Goal: Information Seeking & Learning: Learn about a topic

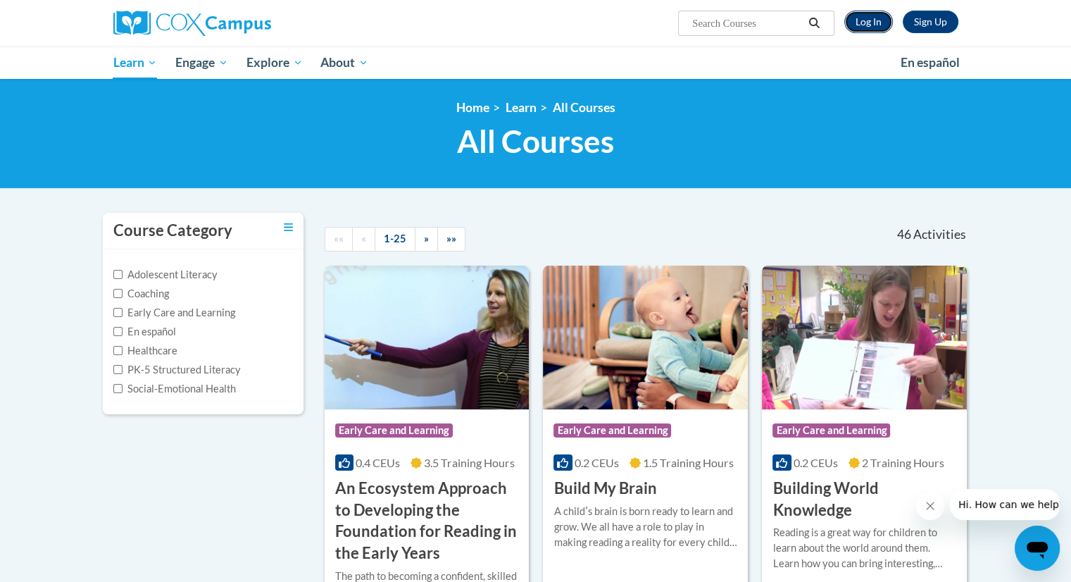
click at [884, 30] on link "Log In" at bounding box center [868, 22] width 49 height 23
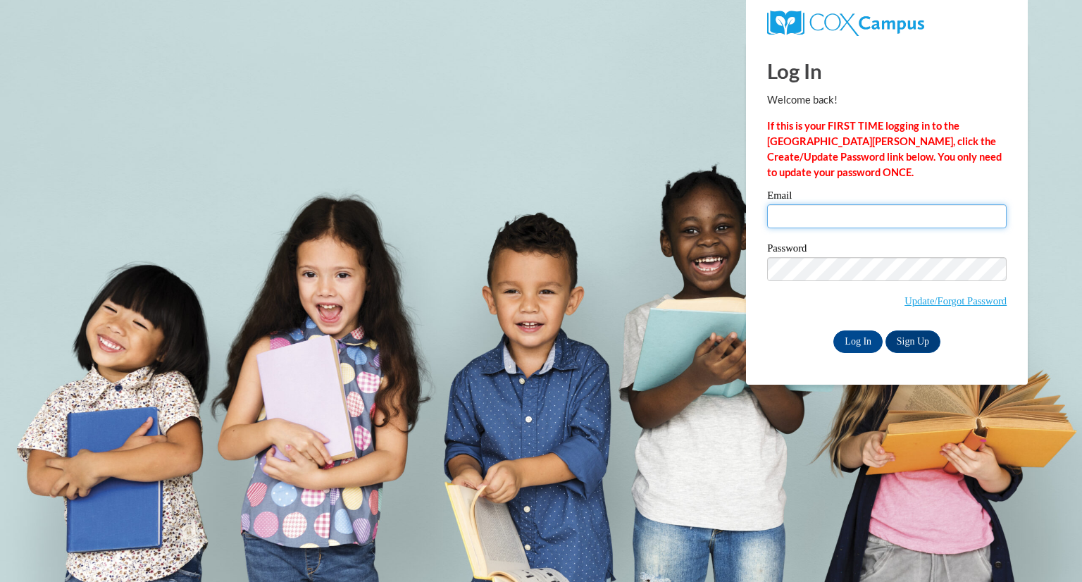
click at [800, 218] on input "Email" at bounding box center [886, 216] width 239 height 24
type input "en00810@georgiasouthern.edu"
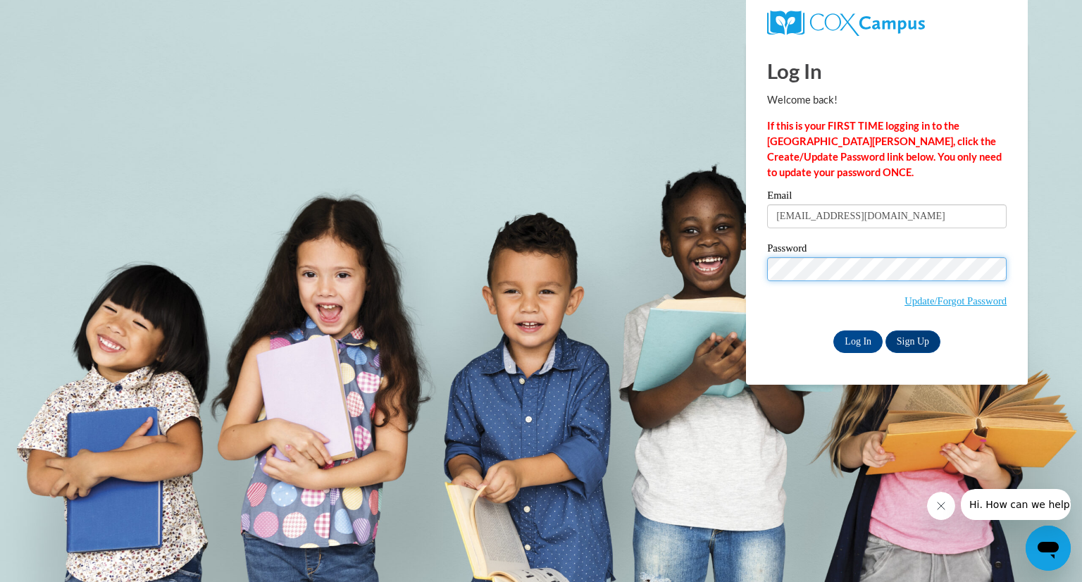
click at [833, 330] on input "Log In" at bounding box center [857, 341] width 49 height 23
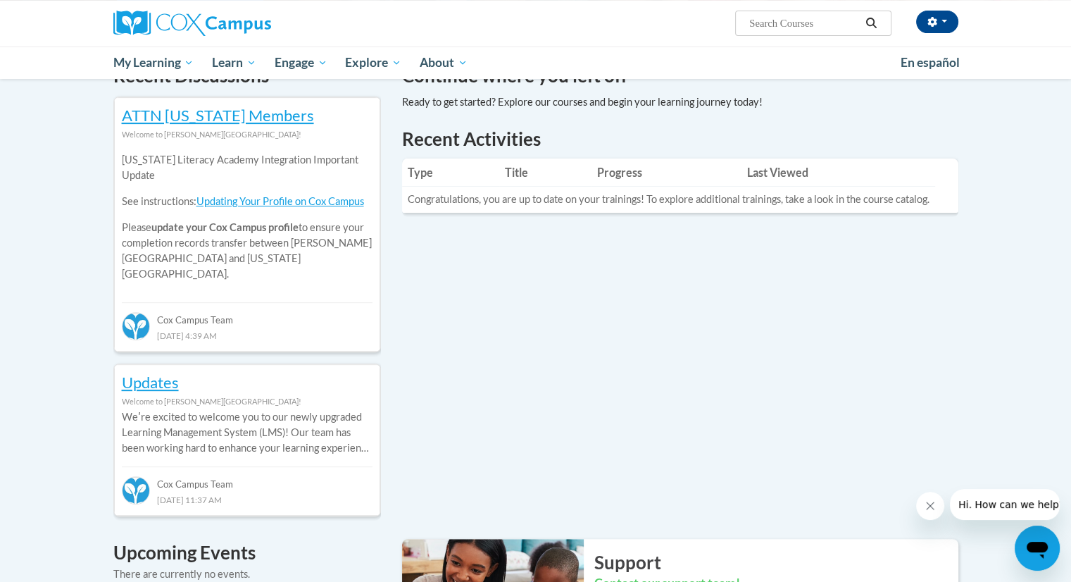
scroll to position [459, 0]
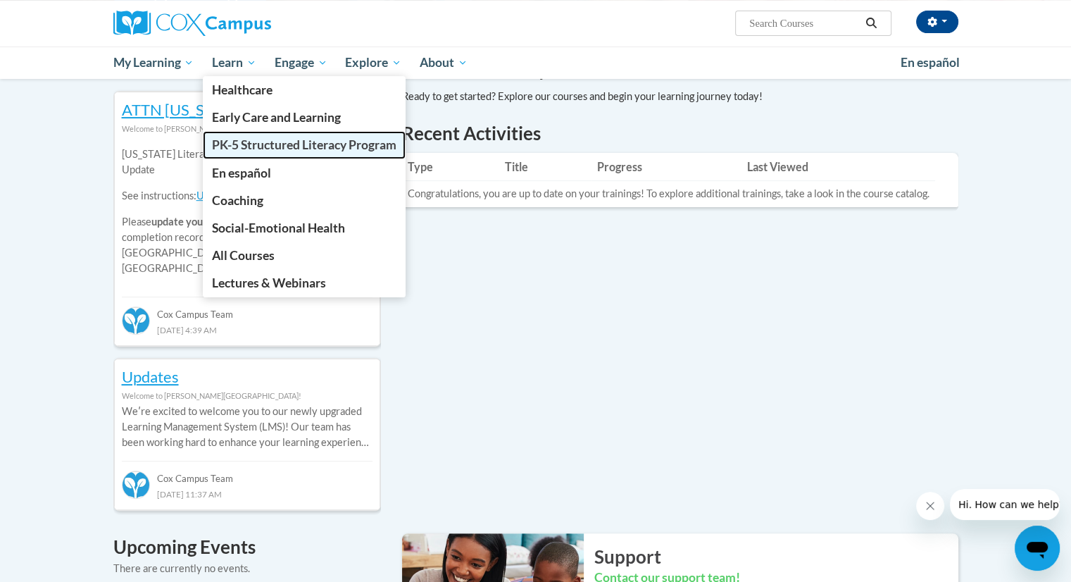
click at [242, 142] on span "PK-5 Structured Literacy Program" at bounding box center [304, 144] width 185 height 15
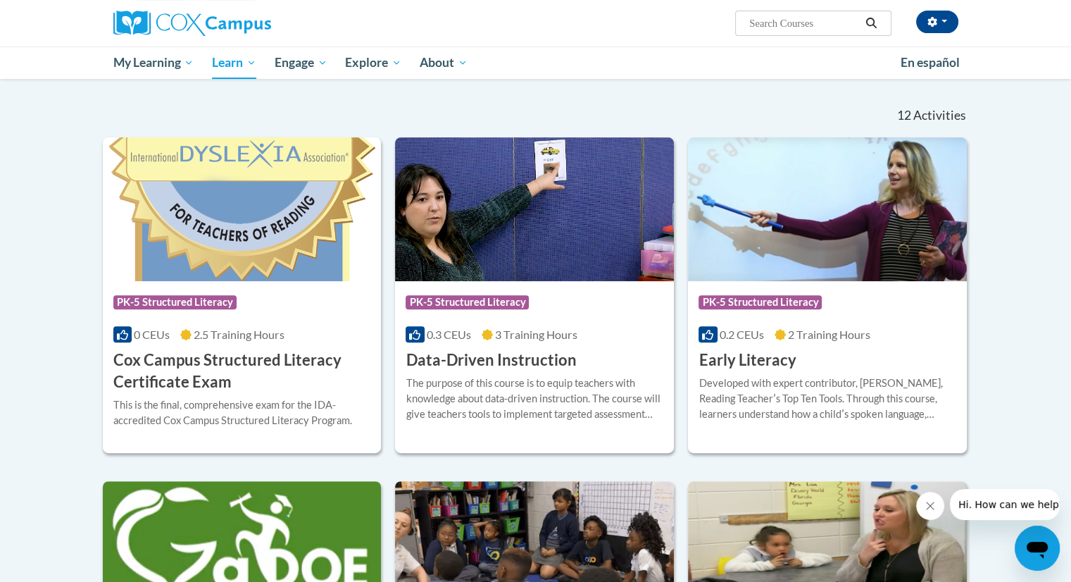
scroll to position [405, 0]
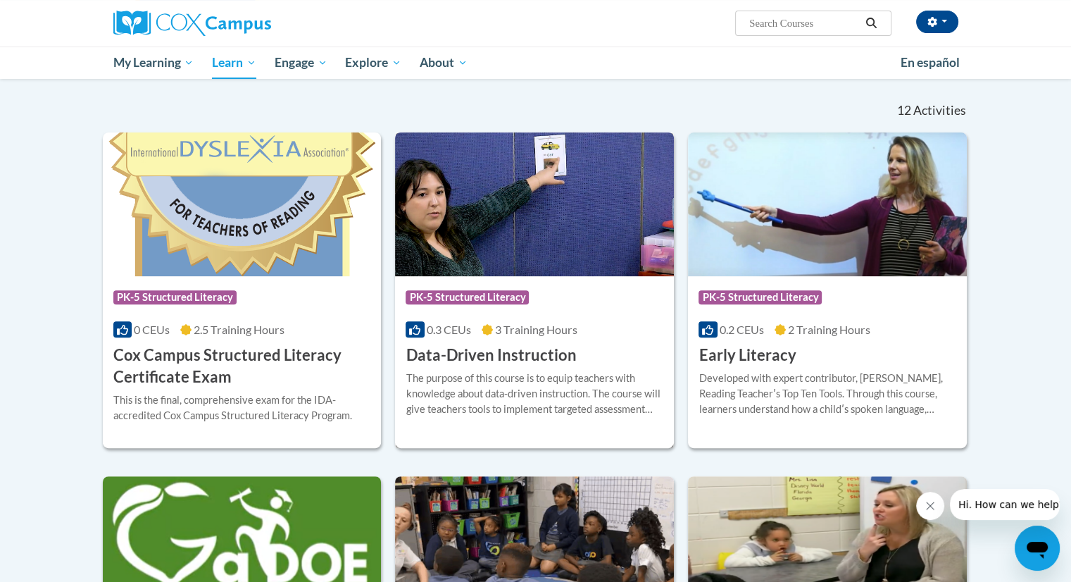
click at [460, 406] on div "The purpose of this course is to equip teachers with knowledge about data-drive…" at bounding box center [535, 393] width 258 height 46
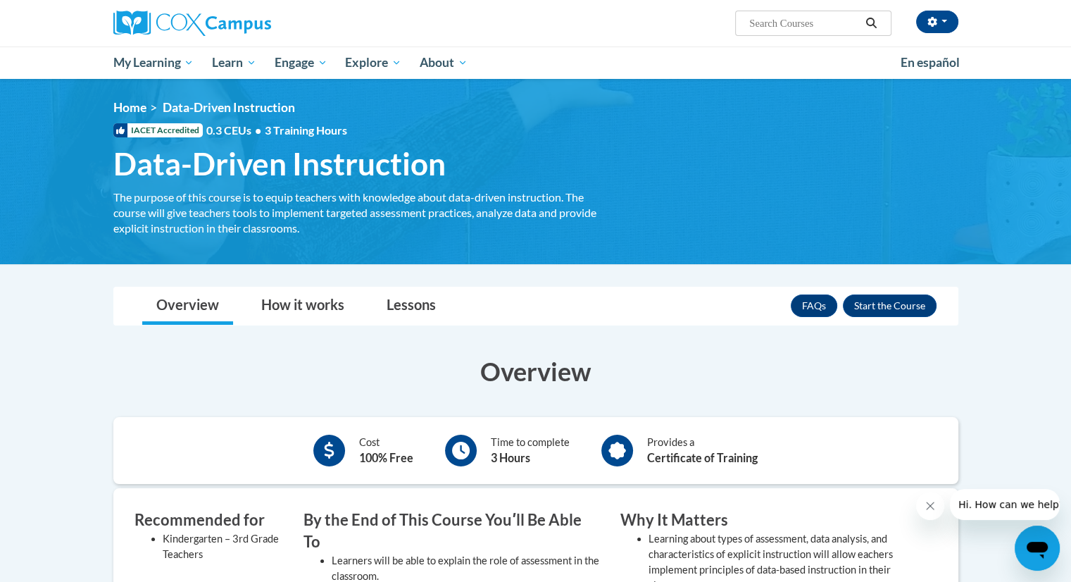
click at [370, 356] on h3 "Overview" at bounding box center [535, 371] width 845 height 35
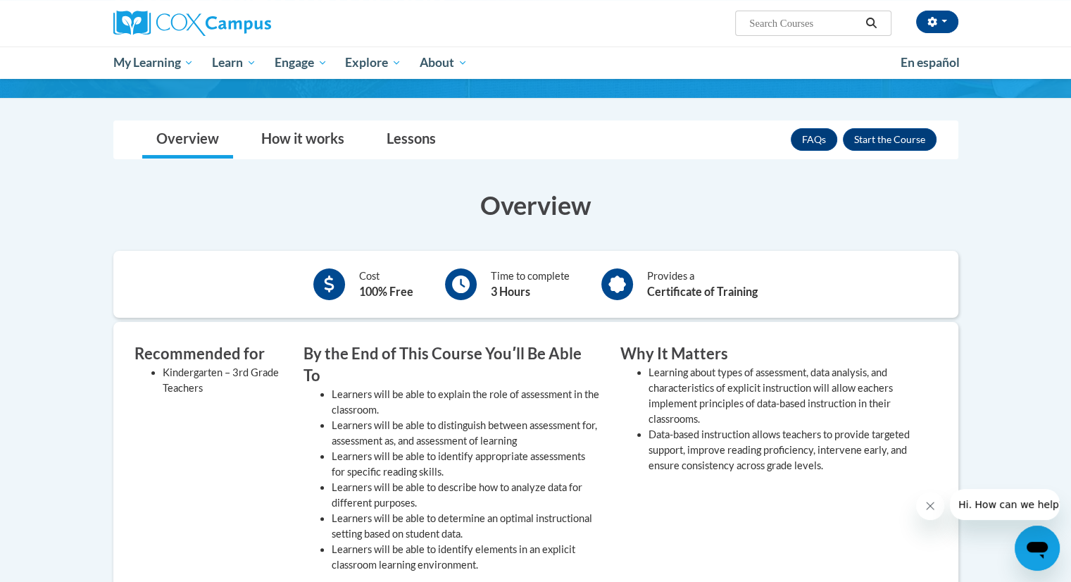
scroll to position [168, 0]
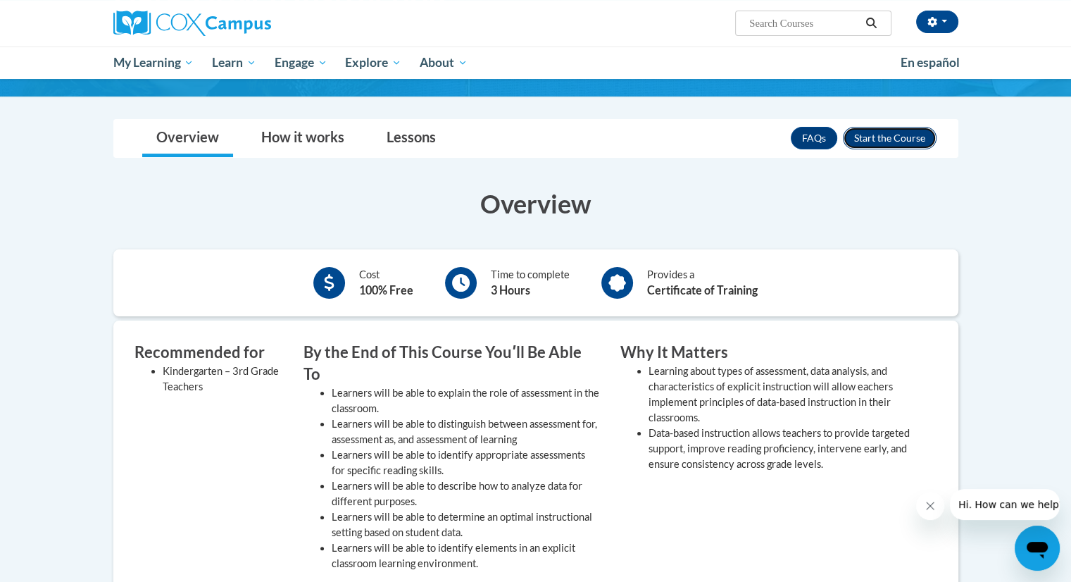
click at [896, 137] on button "Enroll" at bounding box center [890, 138] width 94 height 23
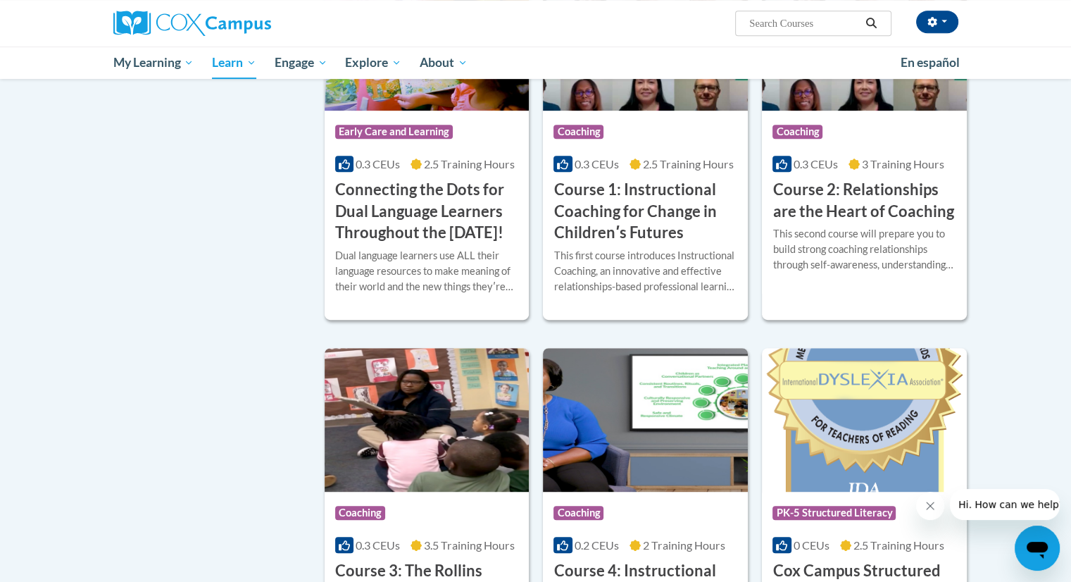
scroll to position [706, 0]
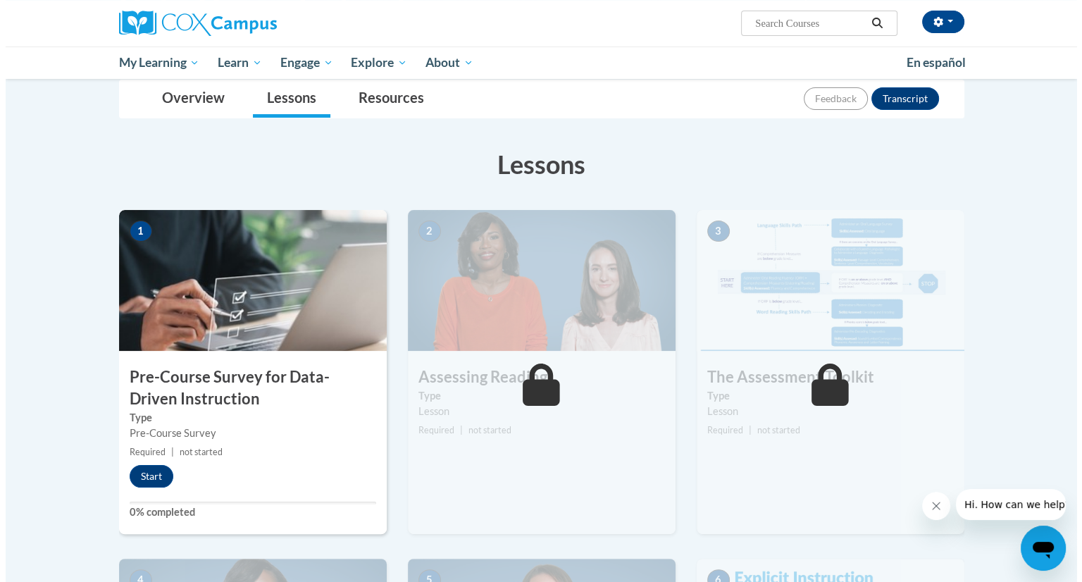
scroll to position [159, 0]
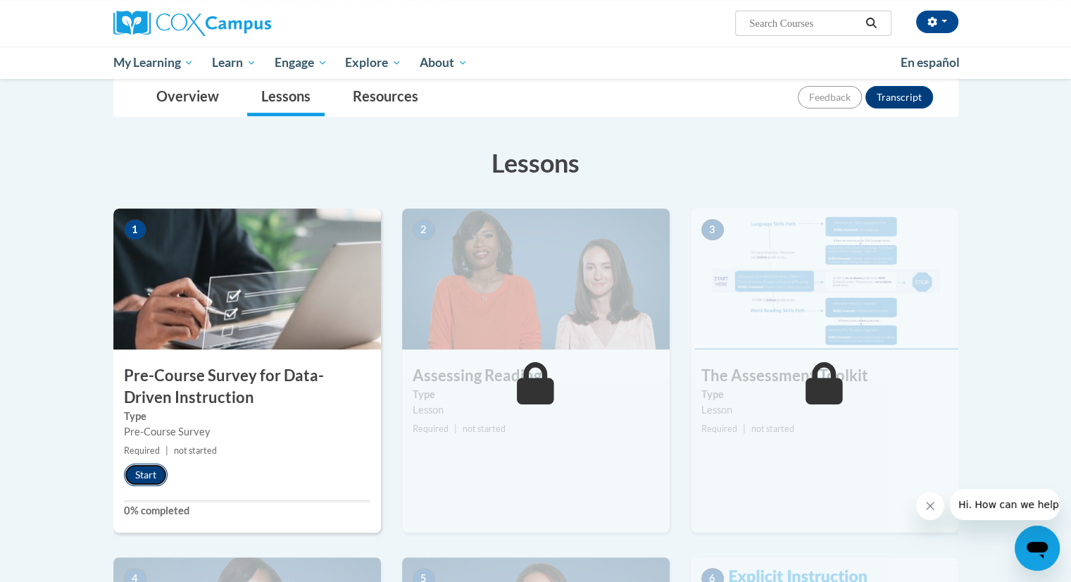
click at [161, 477] on button "Start" at bounding box center [146, 474] width 44 height 23
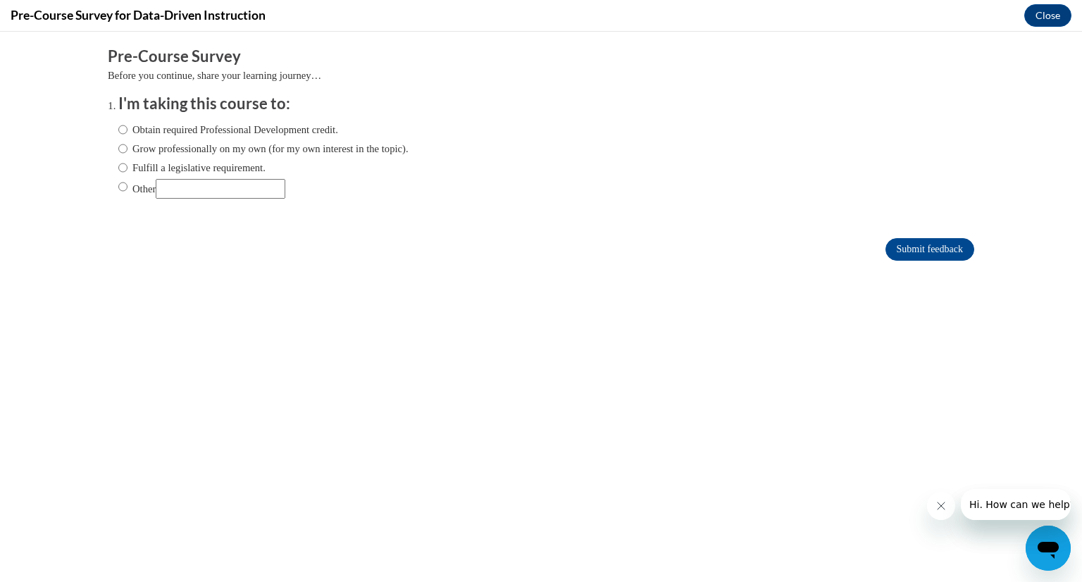
scroll to position [0, 0]
click at [118, 182] on input "Other" at bounding box center [122, 186] width 9 height 15
radio input "true"
click at [166, 182] on input "Other" at bounding box center [221, 189] width 130 height 20
type input "Complete for University class"
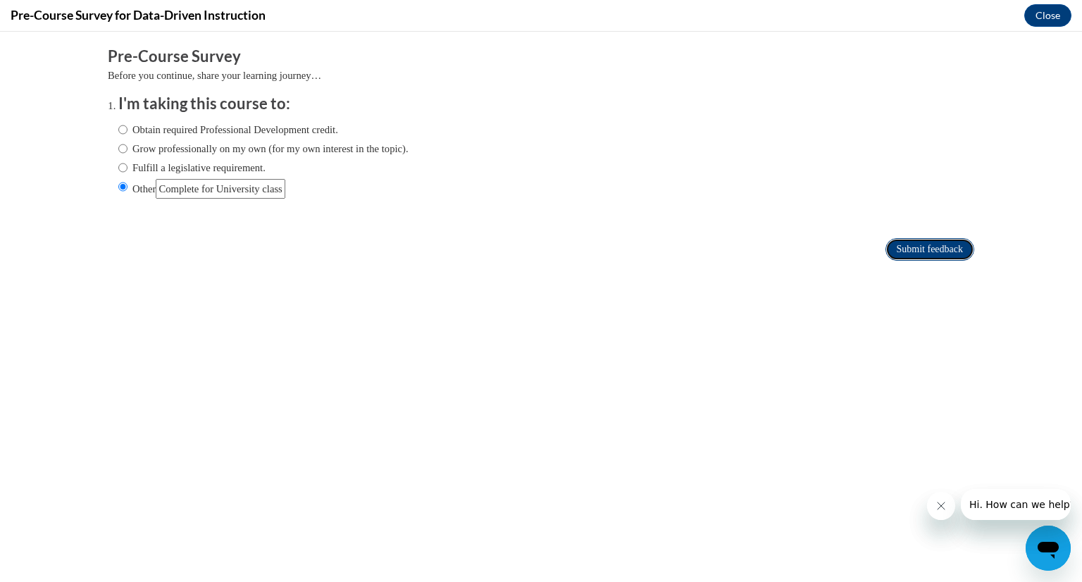
click at [906, 254] on input "Submit feedback" at bounding box center [929, 249] width 89 height 23
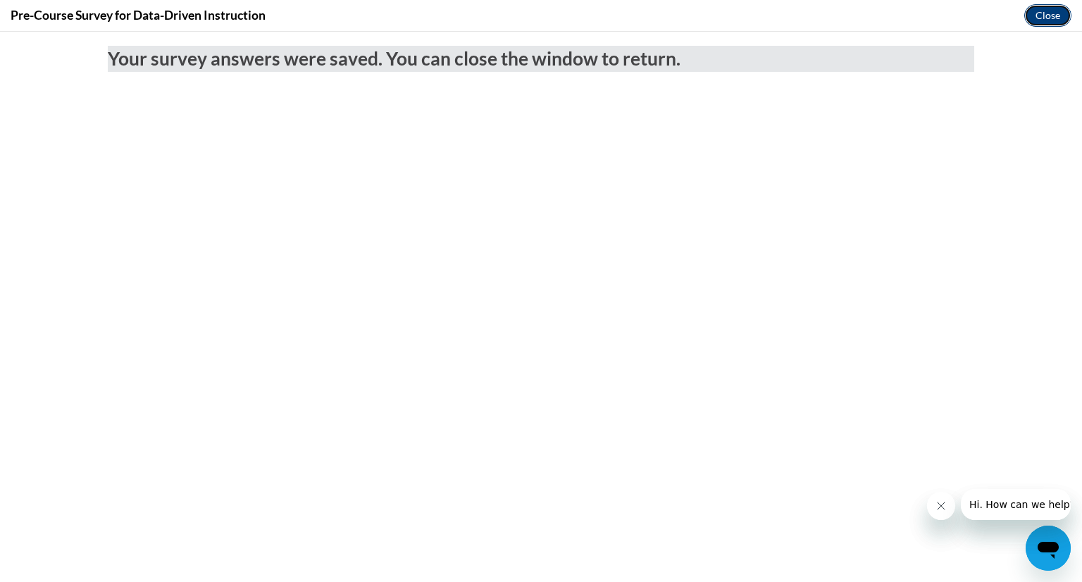
click at [1033, 17] on button "Close" at bounding box center [1047, 15] width 47 height 23
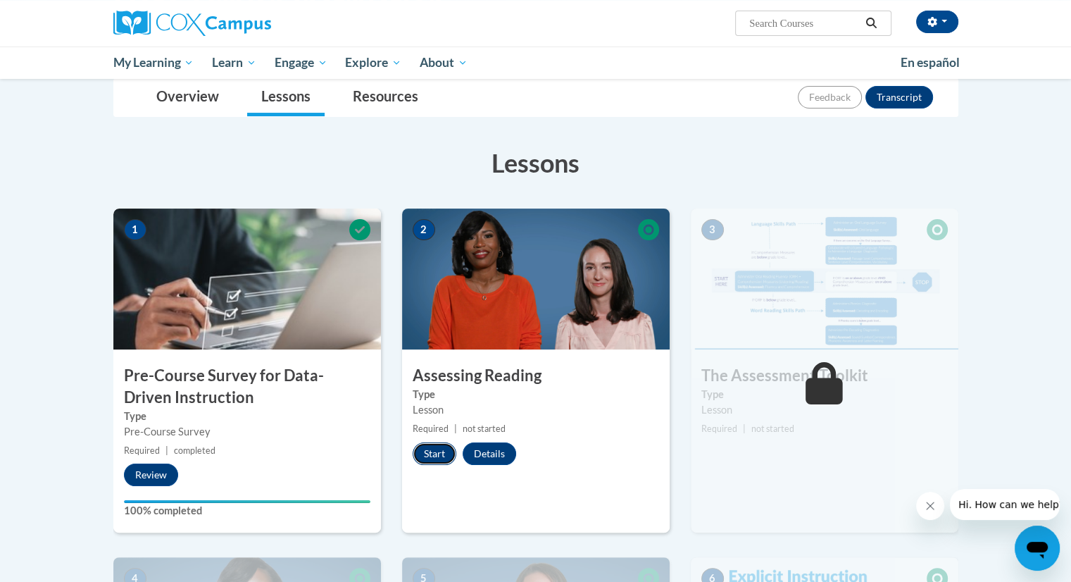
click at [439, 451] on button "Start" at bounding box center [435, 453] width 44 height 23
